Goal: Task Accomplishment & Management: Use online tool/utility

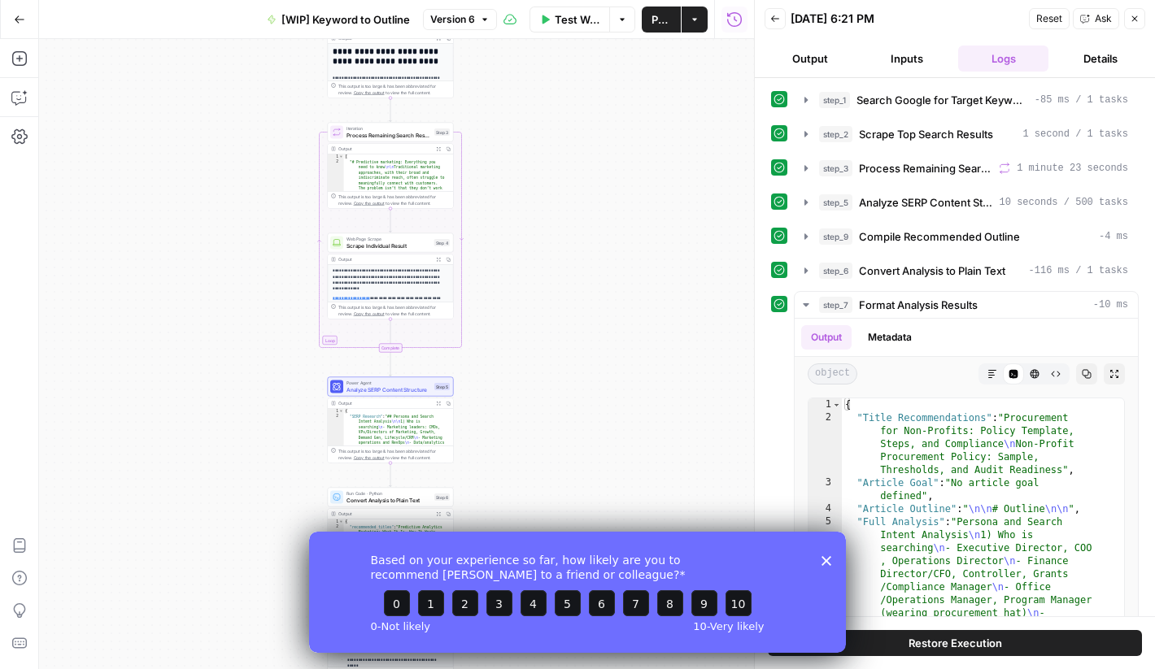
click at [773, 20] on icon "button" at bounding box center [775, 18] width 8 height 7
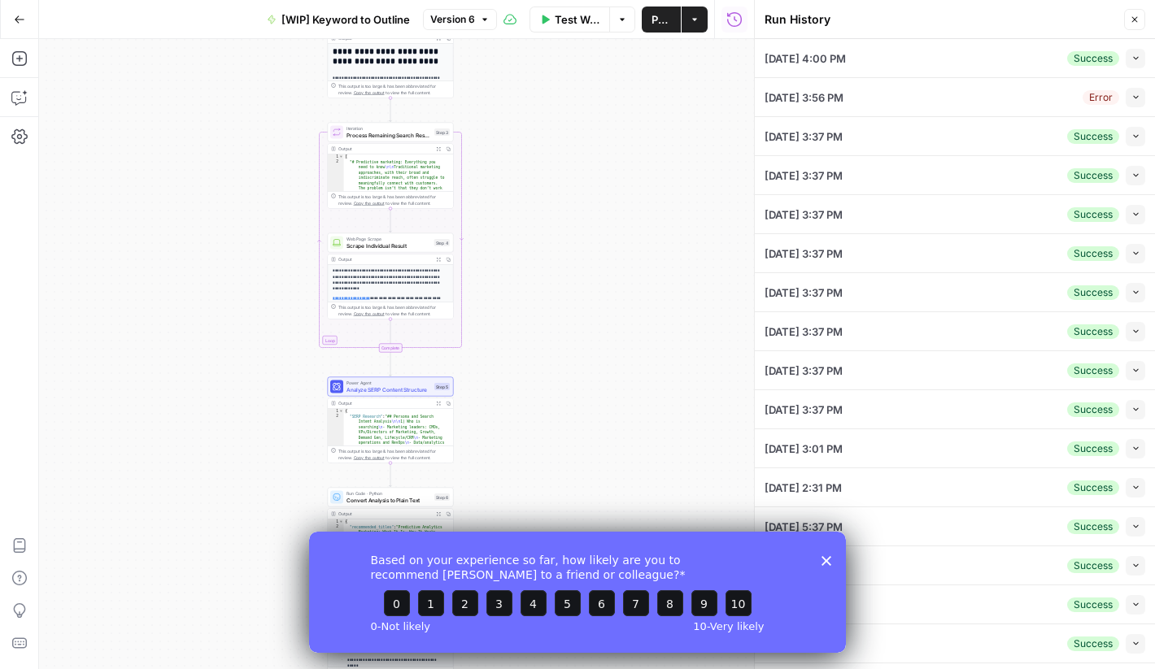
click at [1139, 20] on span "Close" at bounding box center [1139, 20] width 1 height 1
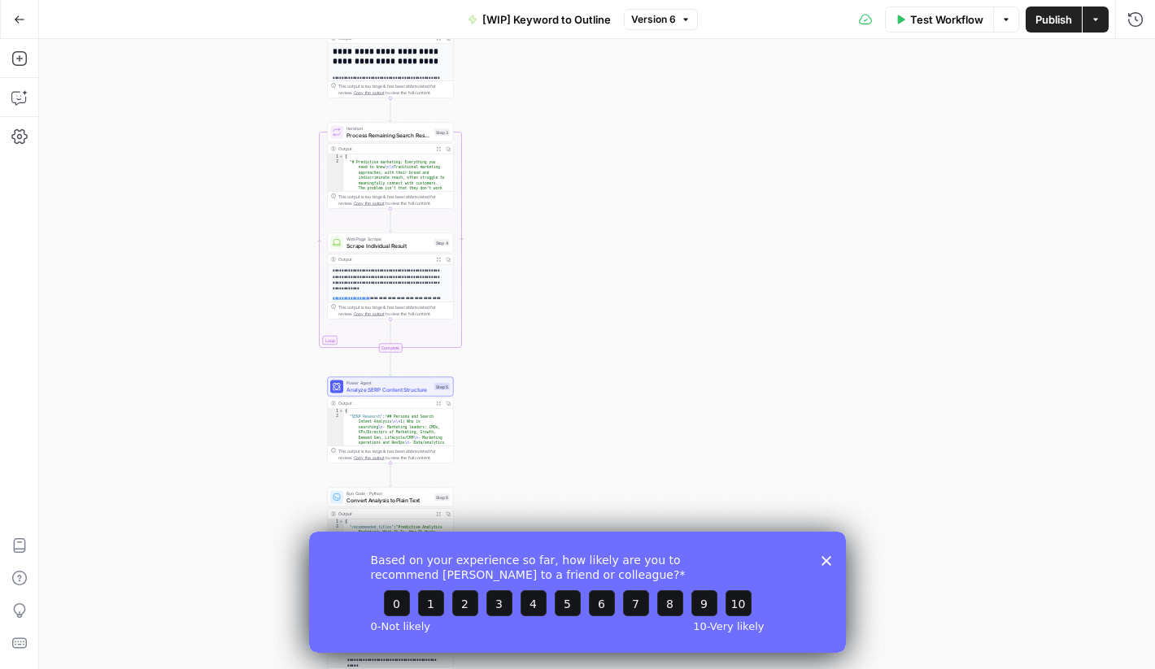
click at [15, 16] on icon "button" at bounding box center [19, 19] width 11 height 11
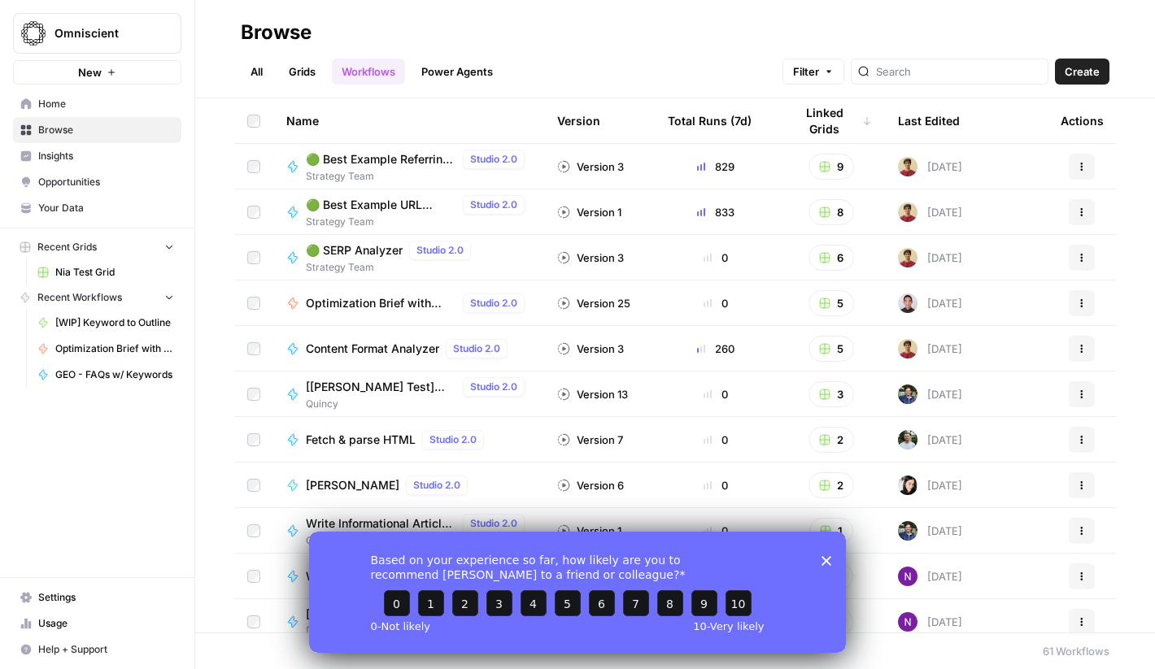
click at [825, 559] on icon "Close survey" at bounding box center [826, 560] width 10 height 10
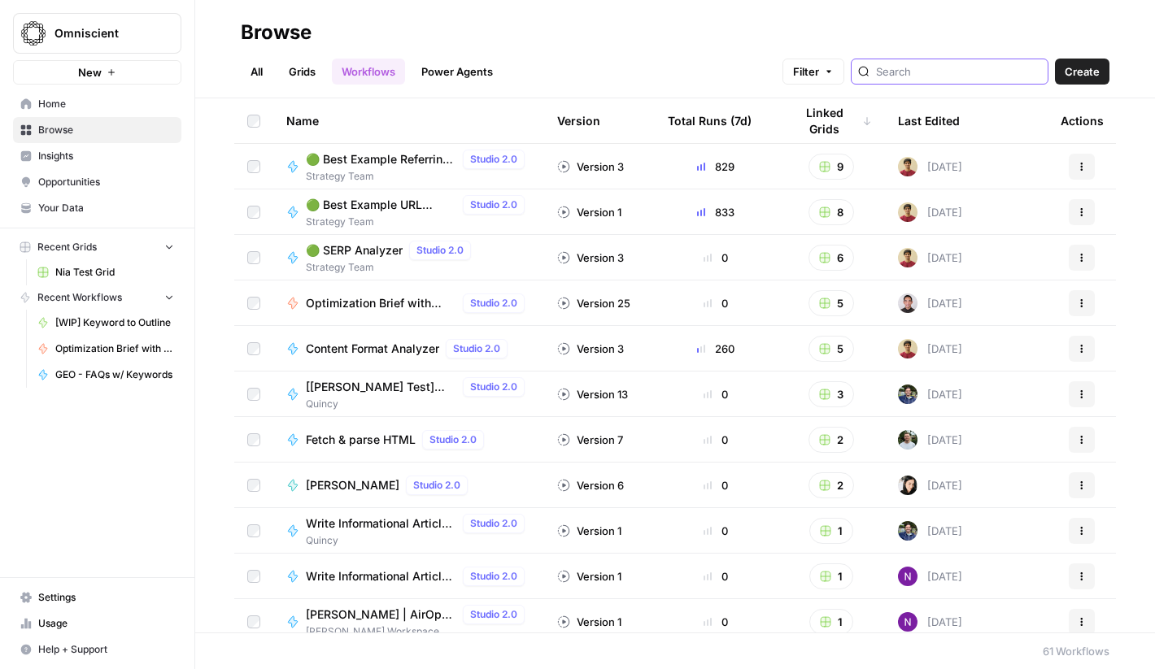
click at [973, 76] on input "search" at bounding box center [958, 71] width 165 height 16
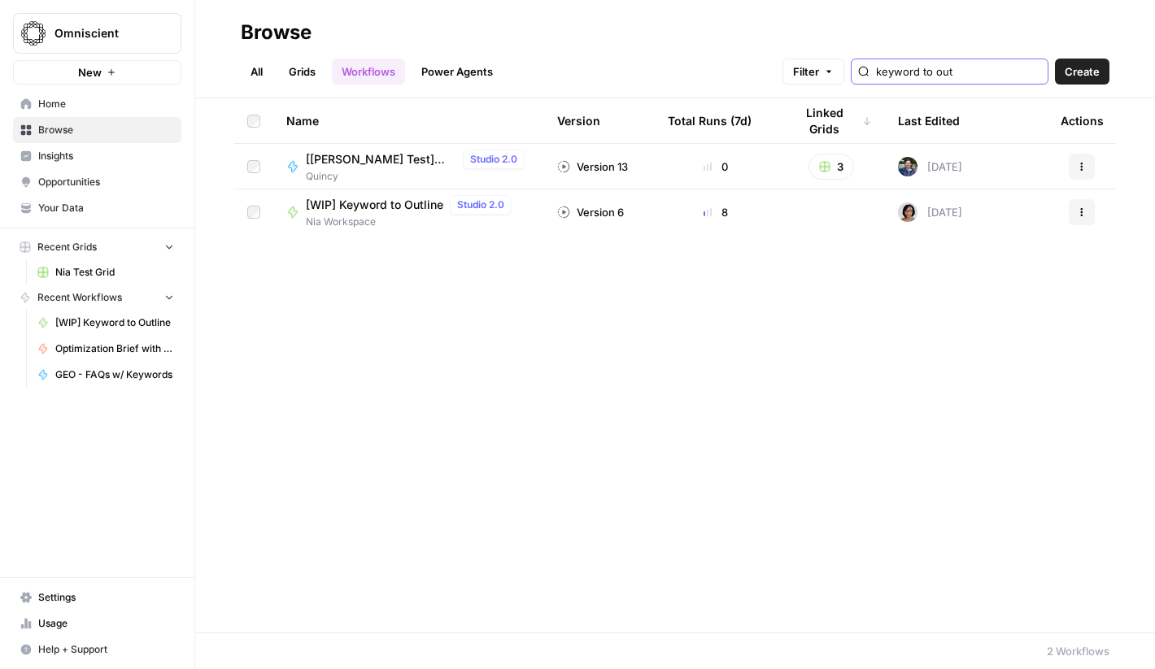
type input "keyword to out"
click at [390, 213] on div "[WIP] Keyword to Outline Studio 2.0" at bounding box center [412, 205] width 212 height 20
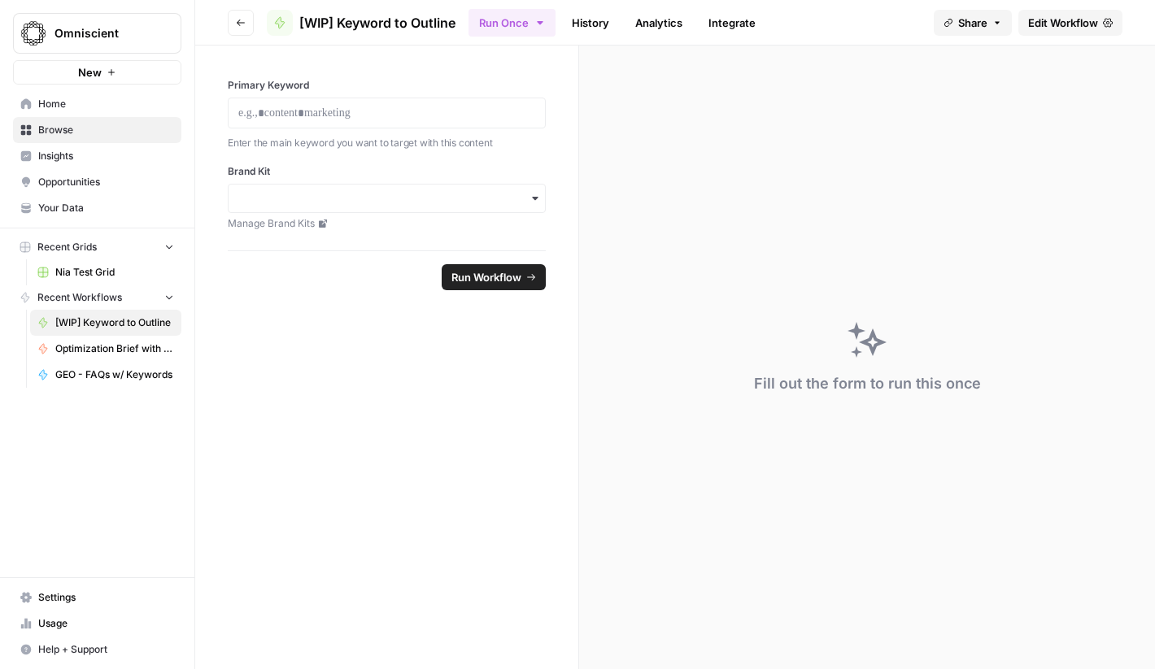
click at [607, 15] on link "History" at bounding box center [590, 23] width 57 height 26
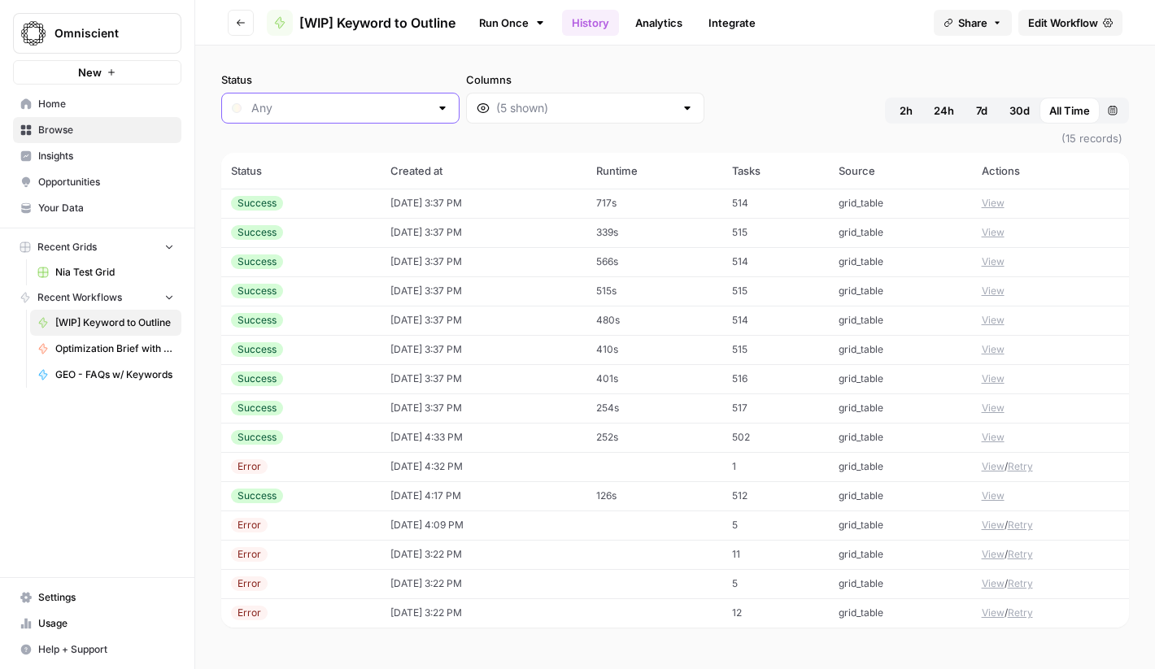
click at [361, 114] on input "Status" at bounding box center [340, 108] width 178 height 16
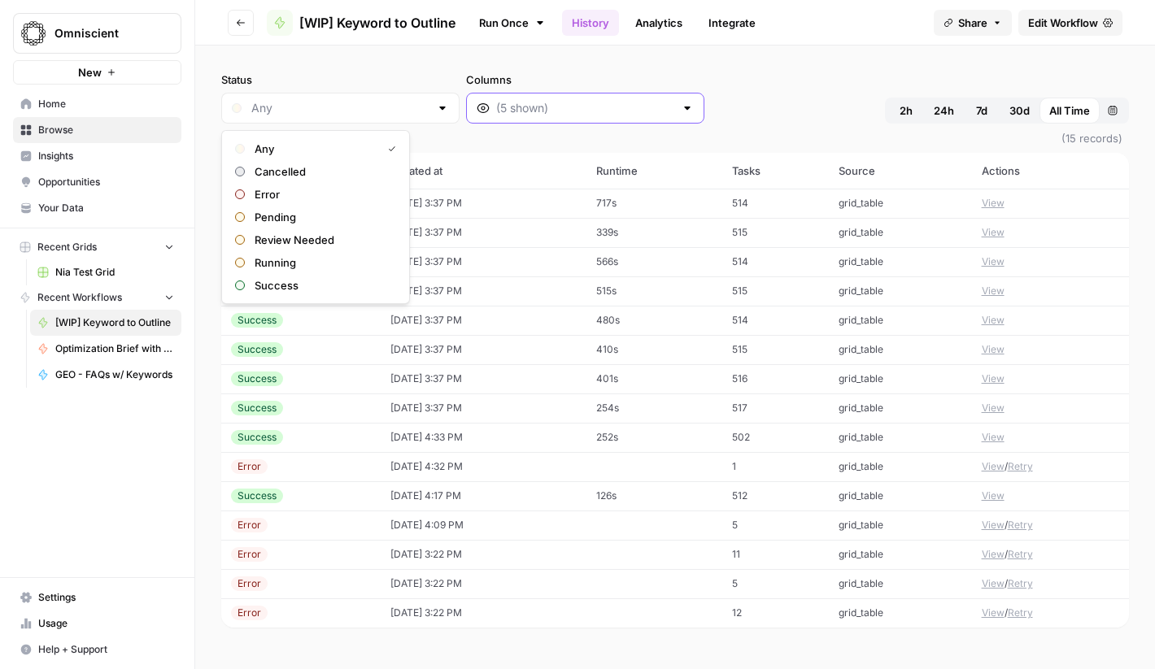
click at [496, 107] on input "Columns" at bounding box center [585, 108] width 178 height 16
type input "Any"
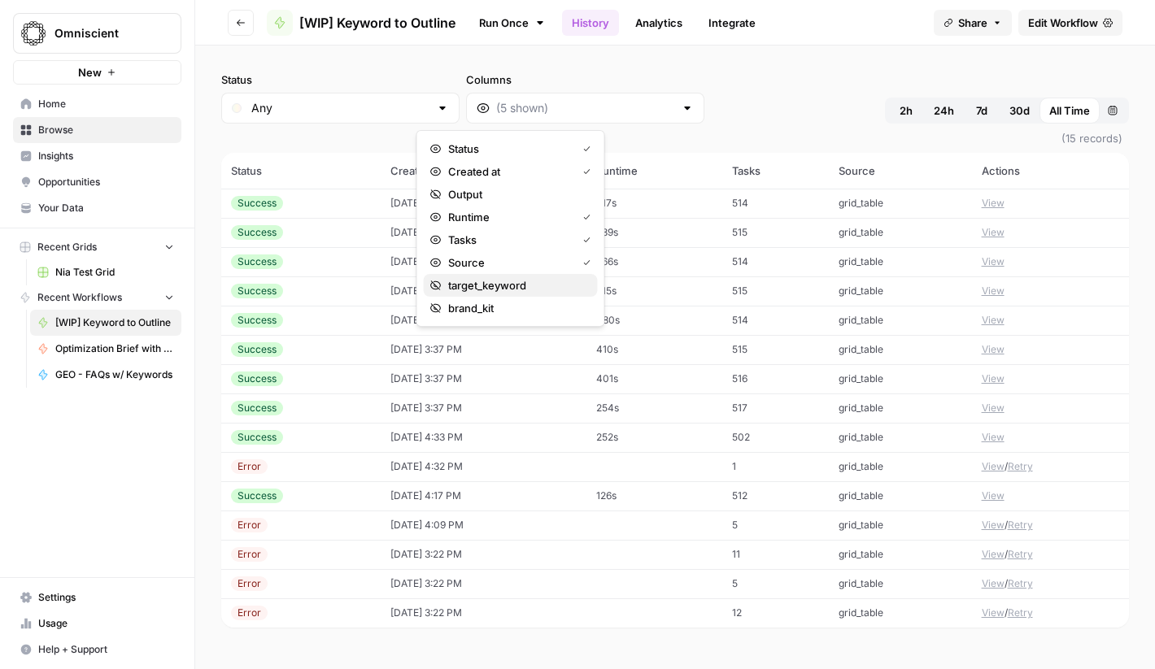
click at [481, 280] on span "target_keyword" at bounding box center [516, 285] width 137 height 16
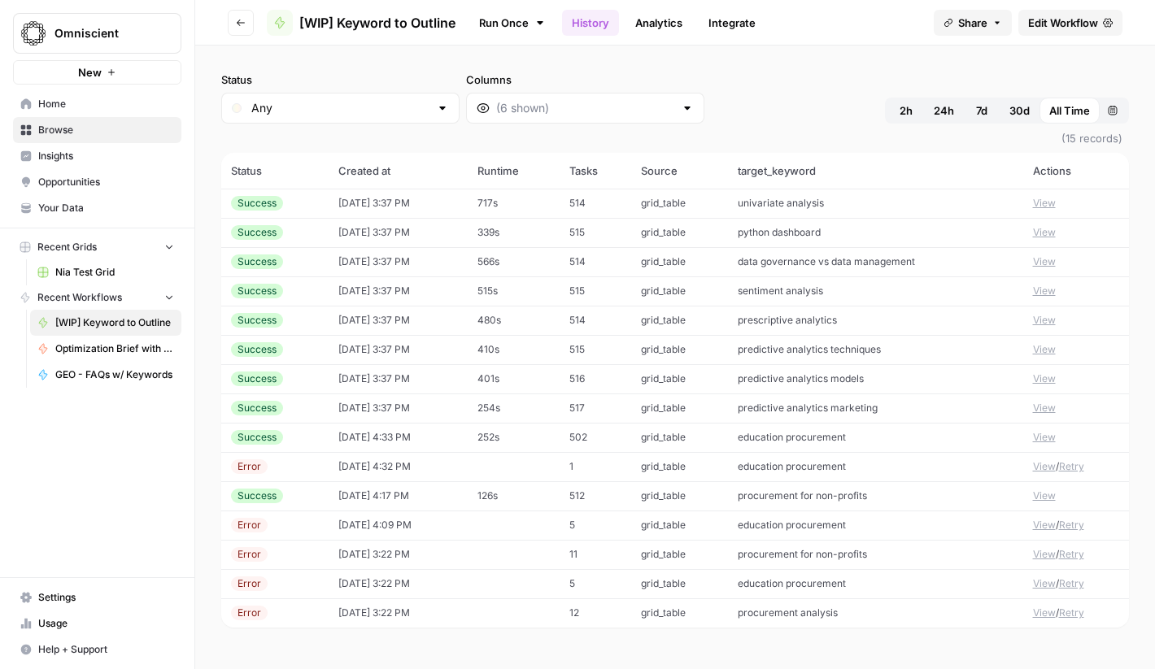
click at [747, 65] on div "Status Any Columns 2h 24h 7d 30d All Time Custom range (15 records) Status Crea…" at bounding box center [675, 358] width 960 height 624
click at [1038, 411] on button "View" at bounding box center [1044, 408] width 23 height 15
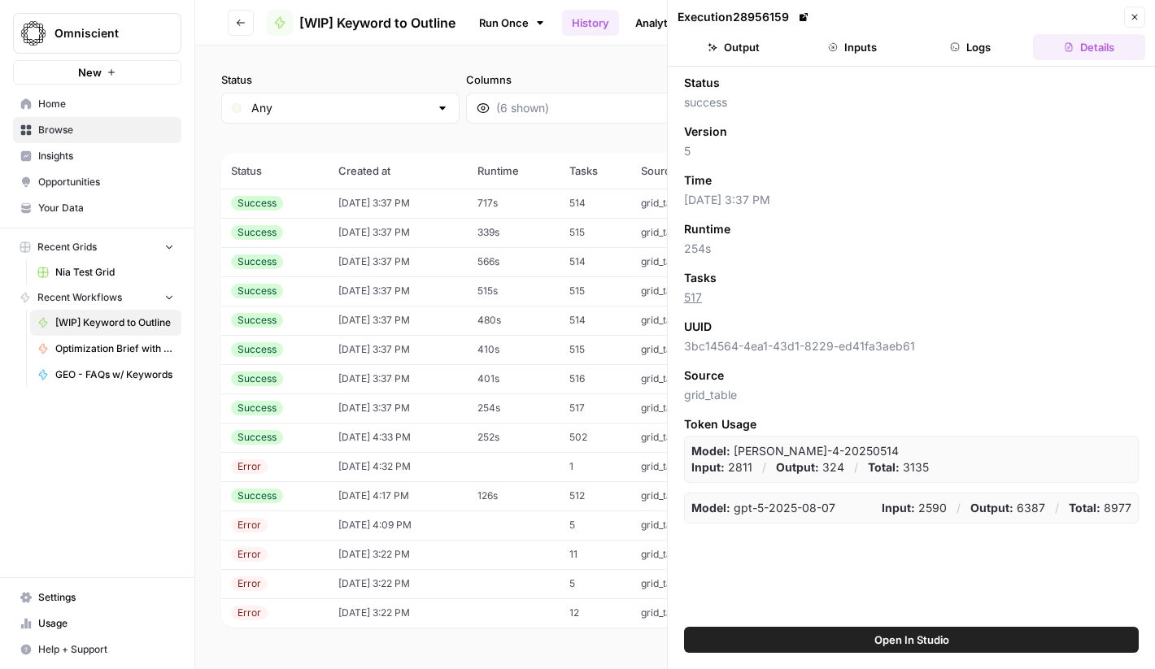
click at [755, 38] on button "Output" at bounding box center [733, 47] width 112 height 26
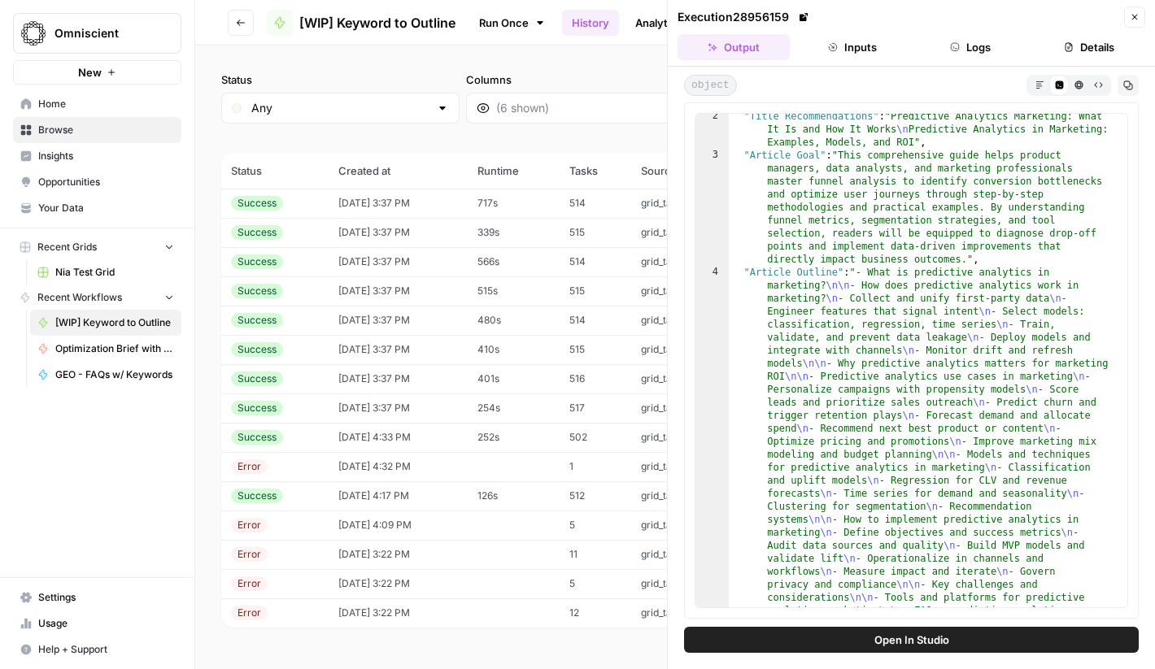
scroll to position [23, 0]
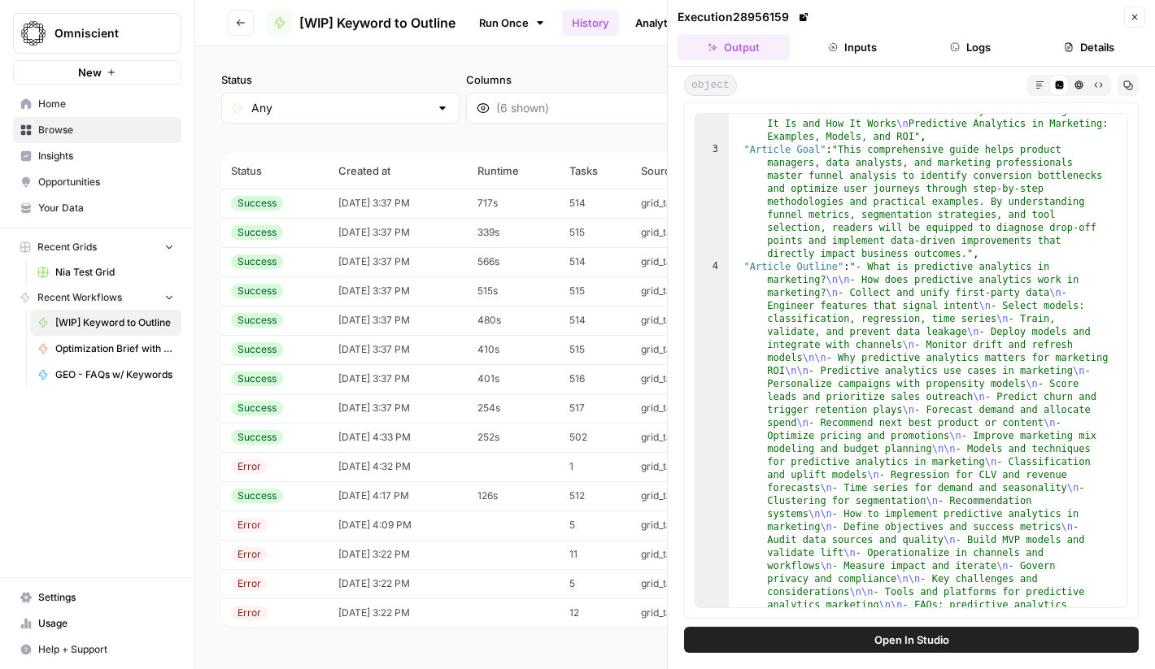
click at [1039, 81] on icon "button" at bounding box center [1039, 85] width 9 height 9
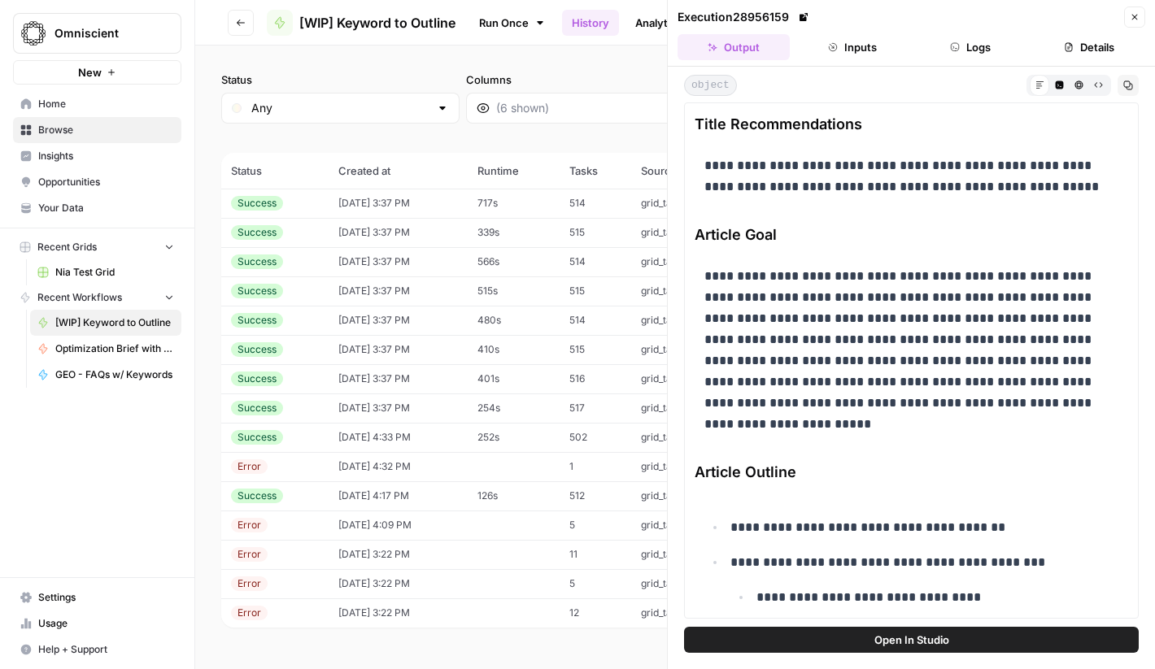
click at [638, 86] on div "Status Any Columns 2h 24h 7d 30d All Time Custom range" at bounding box center [675, 98] width 908 height 52
click at [1137, 25] on button "Close" at bounding box center [1134, 17] width 21 height 21
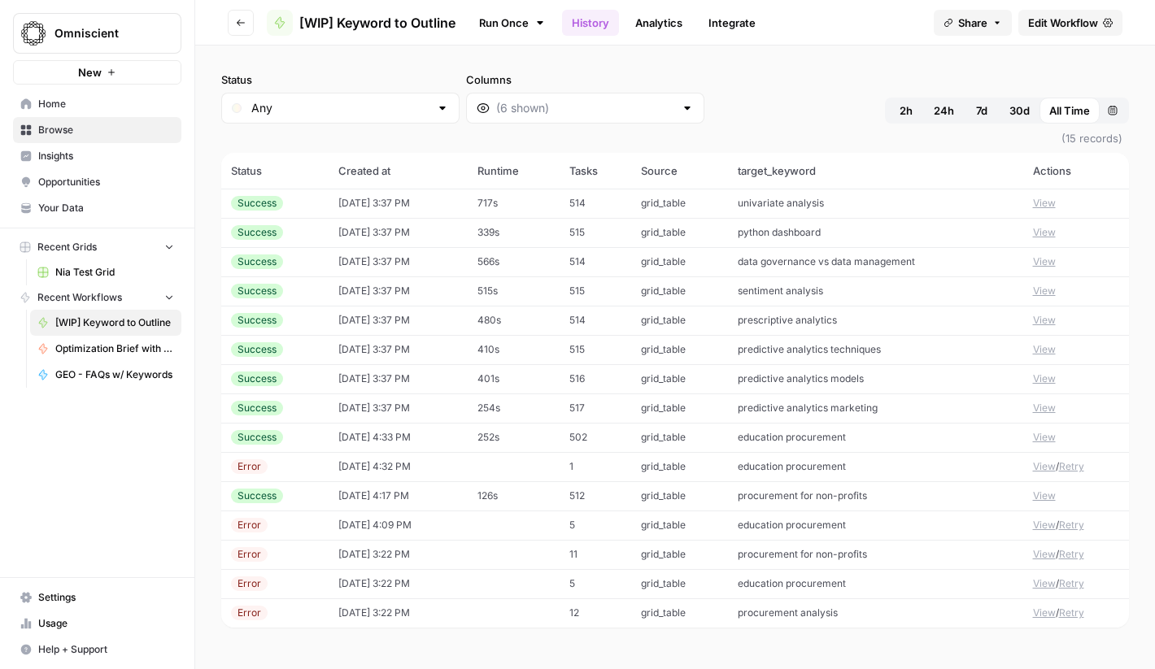
click at [796, 68] on div "Status Any Columns 2h 24h 7d 30d All Time Custom range (15 records) Status Crea…" at bounding box center [675, 358] width 960 height 624
click at [247, 24] on button "Go back" at bounding box center [241, 23] width 26 height 26
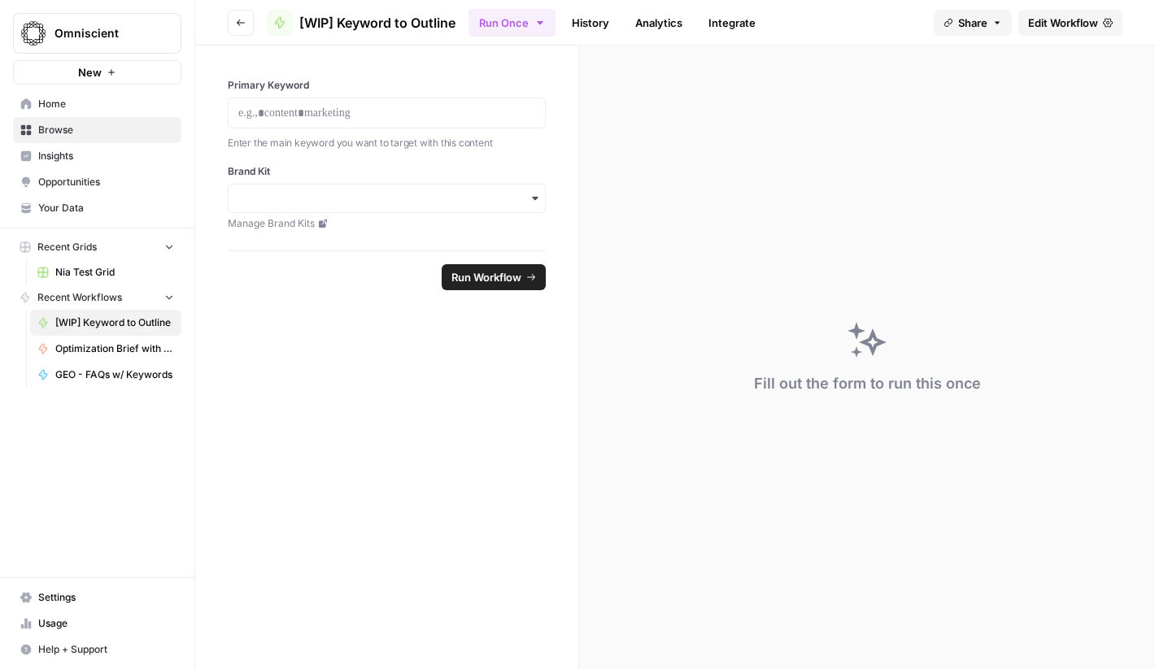
click at [595, 21] on link "History" at bounding box center [590, 23] width 57 height 26
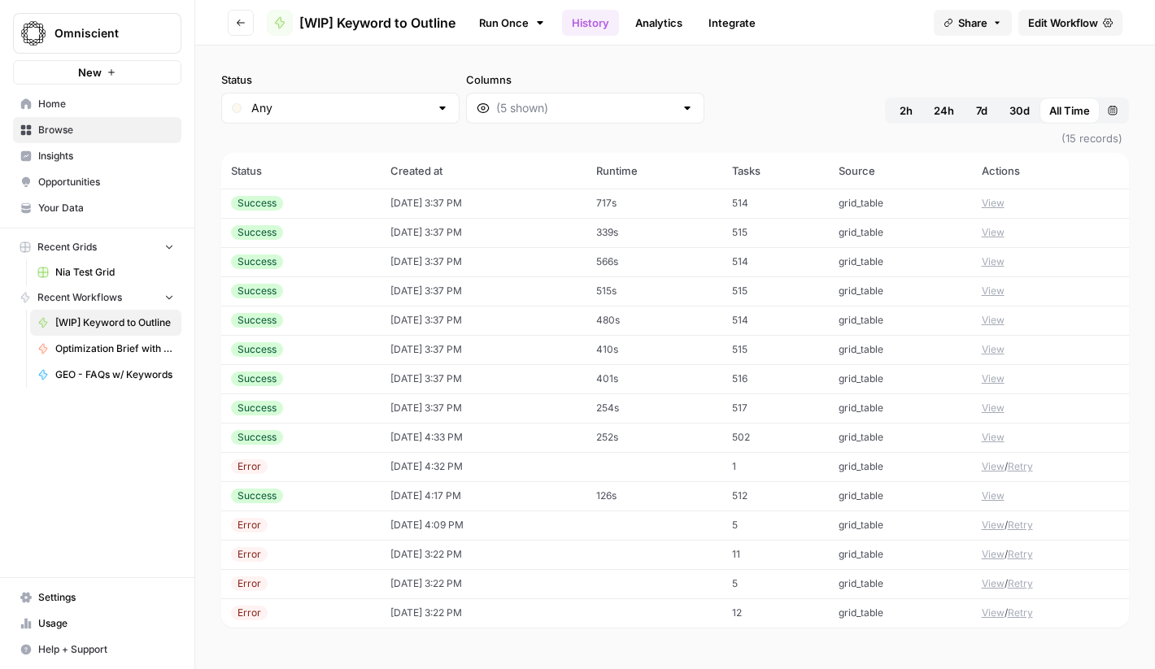
click at [595, 96] on div at bounding box center [585, 108] width 238 height 31
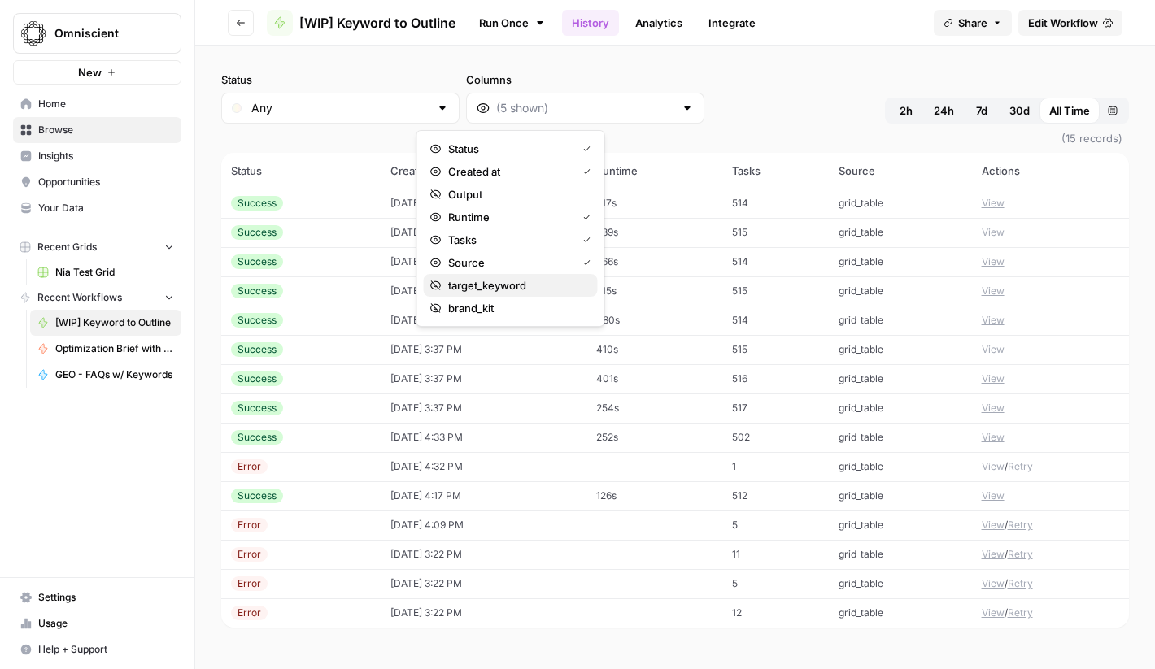
click at [538, 275] on button "target_keyword" at bounding box center [511, 285] width 174 height 23
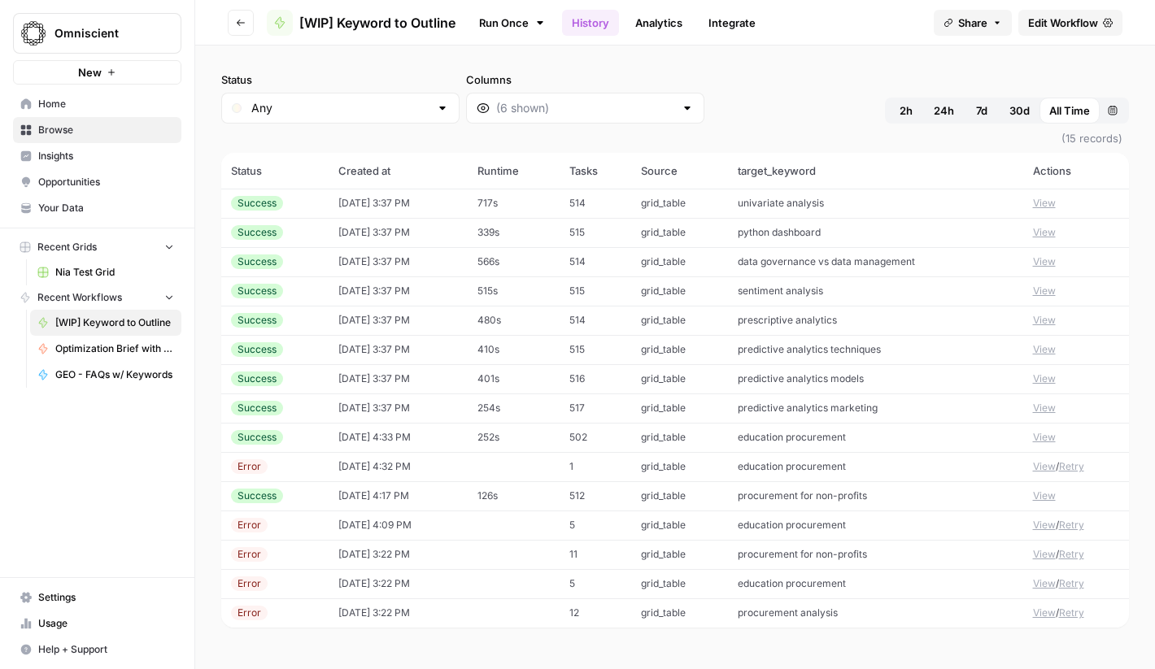
click at [1041, 408] on button "View" at bounding box center [1044, 408] width 23 height 15
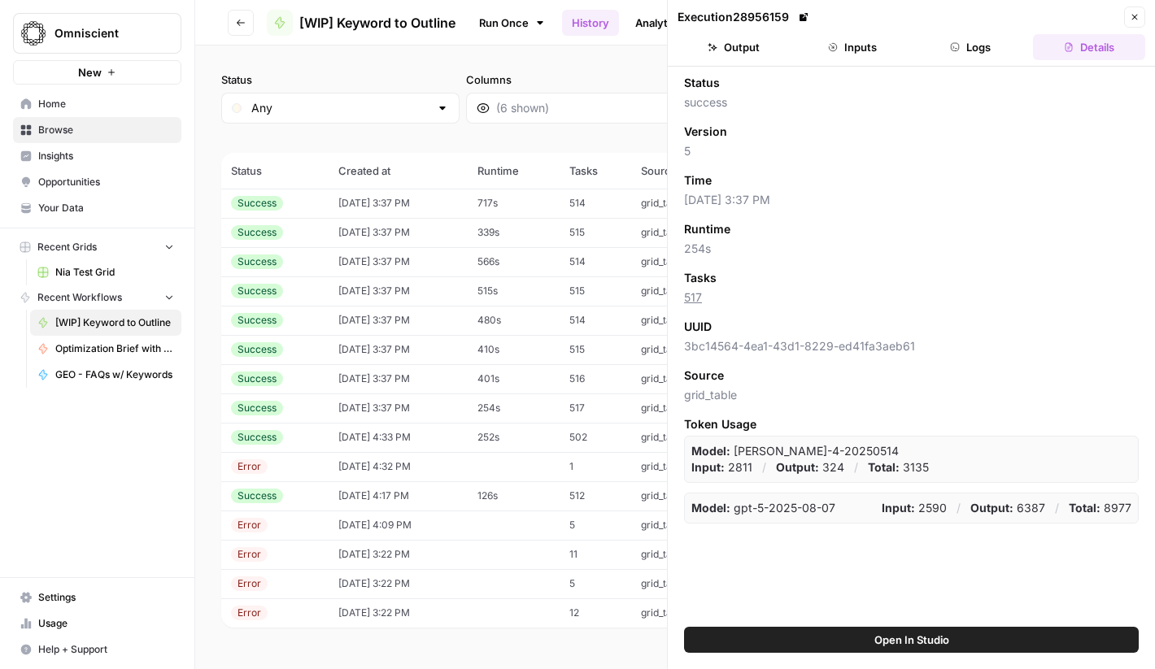
click at [746, 45] on button "Output" at bounding box center [733, 47] width 112 height 26
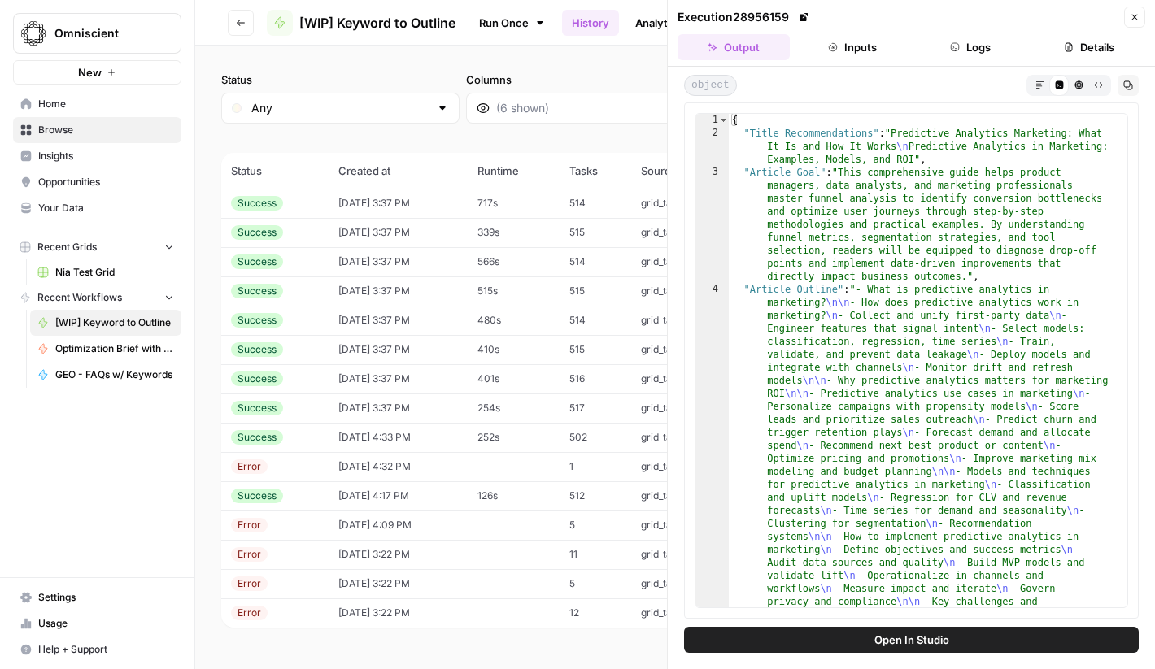
click at [1032, 79] on button "Markdown" at bounding box center [1040, 85] width 20 height 20
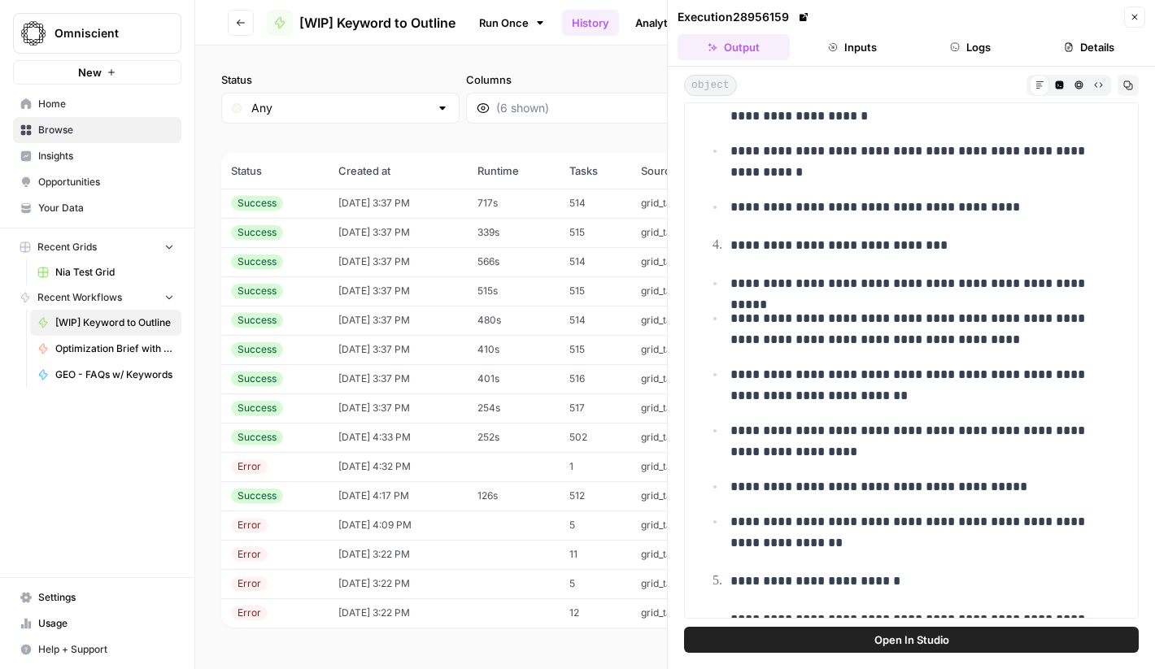
scroll to position [2661, 0]
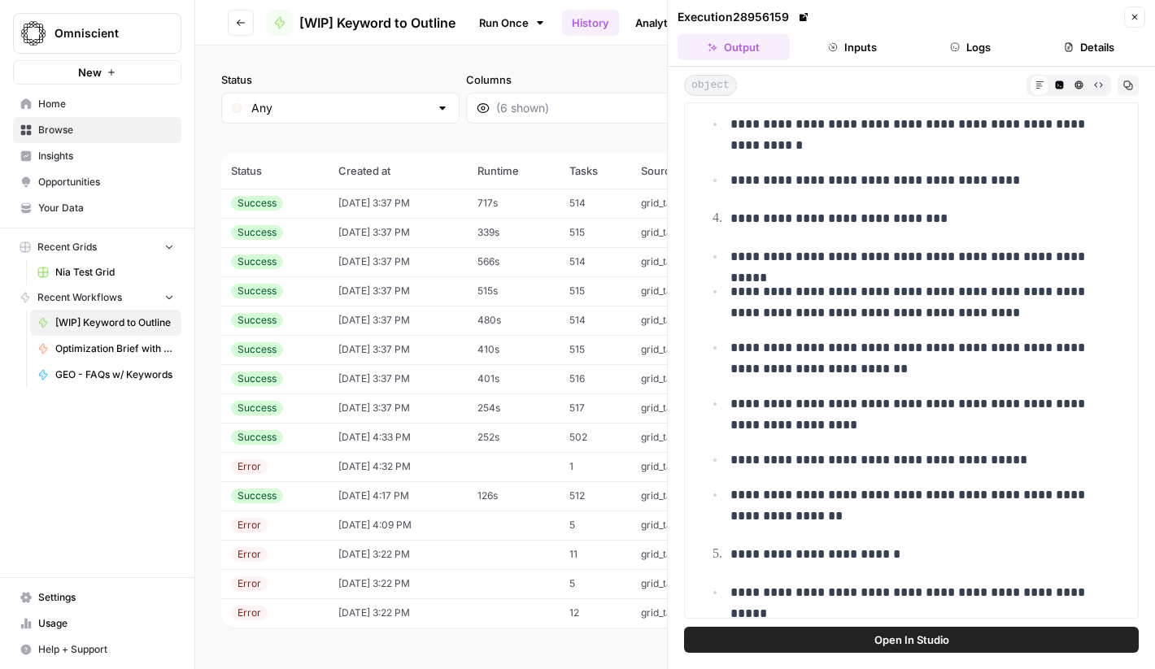
drag, startPoint x: 865, startPoint y: 520, endPoint x: 717, endPoint y: 166, distance: 383.2
click at [803, 334] on ul "**********" at bounding box center [911, 386] width 414 height 281
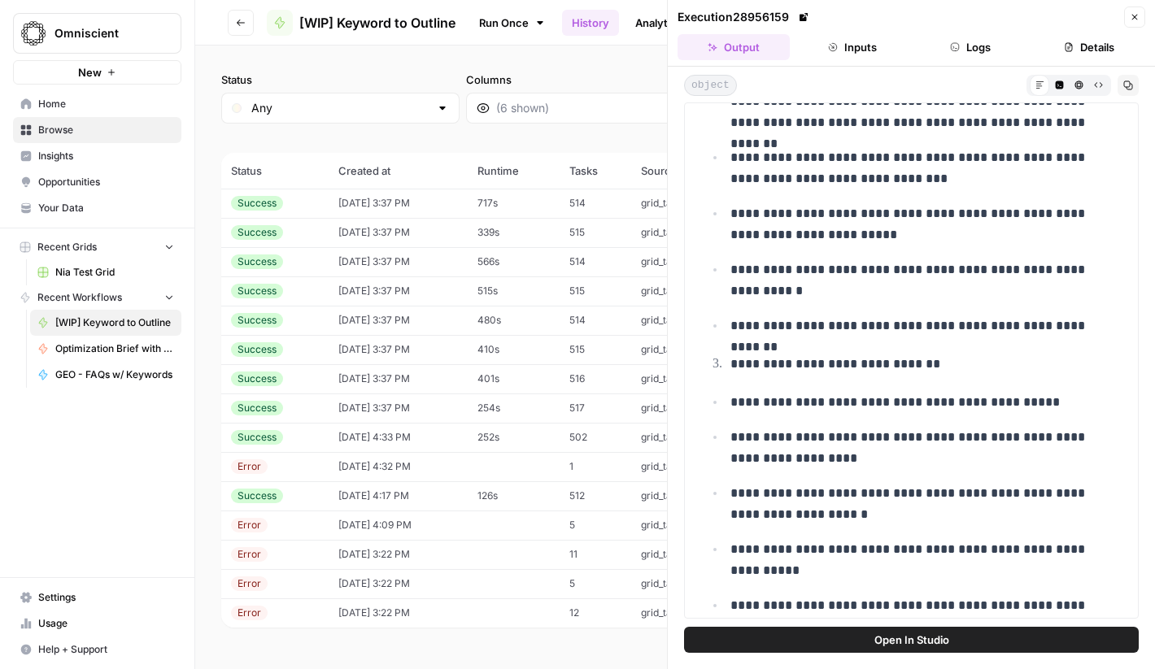
scroll to position [2090, 0]
